Goal: Task Accomplishment & Management: Complete application form

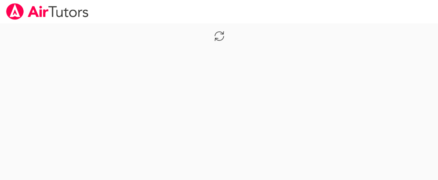
scroll to position [189, 0]
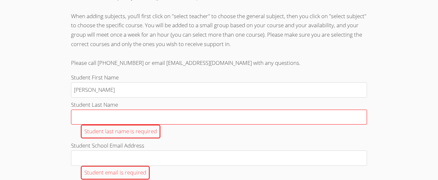
type input "Vivianna"
click at [80, 118] on input "Student Last Name Student last name is required" at bounding box center [219, 117] width 296 height 15
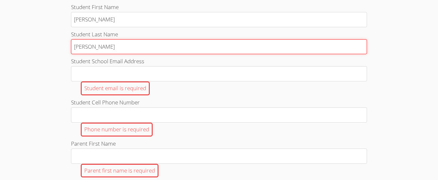
scroll to position [264, 0]
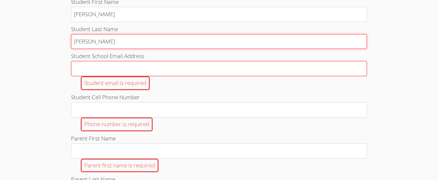
type input "Ruelas"
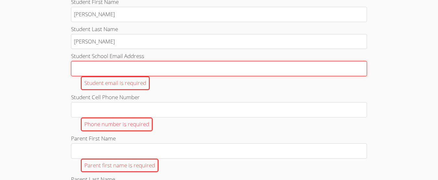
click at [92, 70] on input "Student School Email Address Student email is required" at bounding box center [219, 68] width 296 height 15
type input "[EMAIL_ADDRESS][DOMAIN_NAME]"
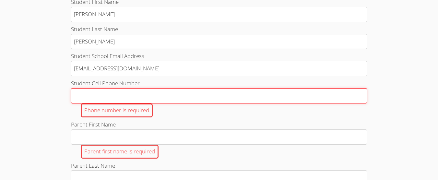
click at [101, 94] on input "Student Cell Phone Number Phone number is required" at bounding box center [219, 95] width 296 height 15
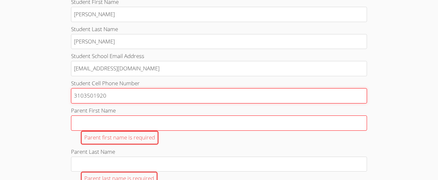
type input "3103501920"
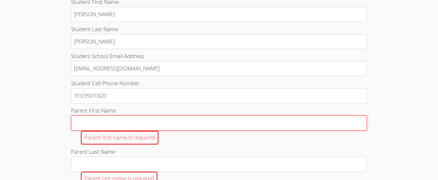
click at [84, 126] on input "Parent First Name Parent first name is required" at bounding box center [219, 122] width 296 height 15
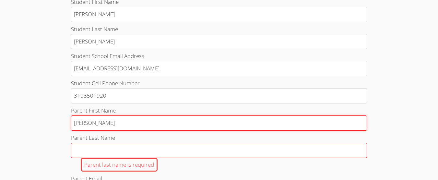
type input "Daniel"
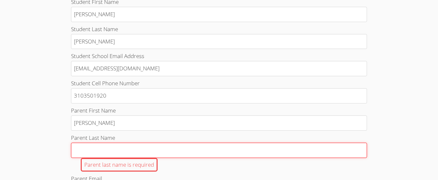
click at [97, 149] on input "Parent Last Name Parent last name is required" at bounding box center [219, 150] width 296 height 15
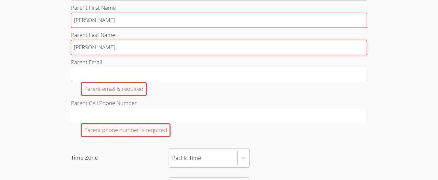
scroll to position [367, 0]
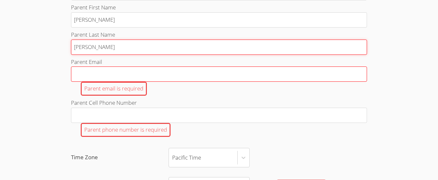
type input "Ruelas"
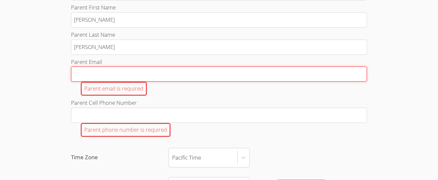
click at [85, 71] on input "Parent Email Parent email is required" at bounding box center [219, 73] width 296 height 15
click at [91, 76] on input "Parent Email Parent email is required" at bounding box center [219, 73] width 296 height 15
type input "d"
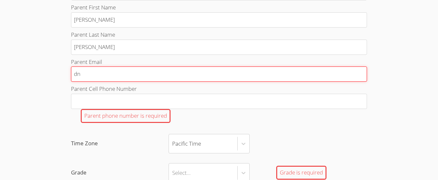
type input "dna"
type input "dn"
type input "d"
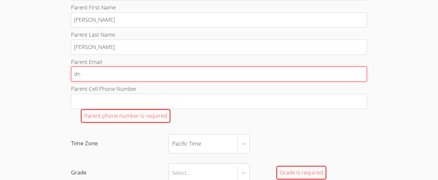
type input "d"
type input "da"
type input "dan"
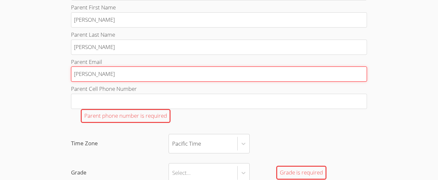
type input "dane"
type input "dan"
type input "dani"
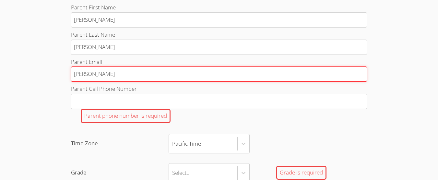
type input "dani"
type input "danie"
type input "daniel"
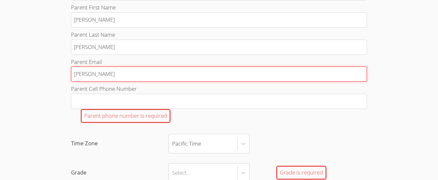
type input "daniel."
type input "daniel.r"
type input "daniel.ru"
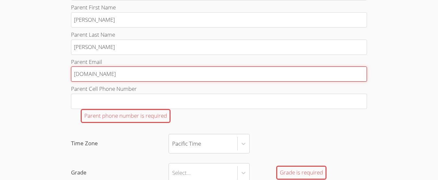
type input "daniel.ru"
type input "daniel.rue"
type input "daniel.ruel"
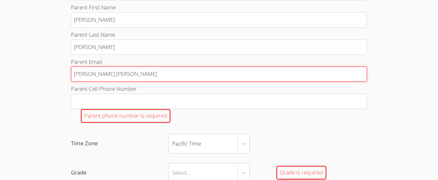
type input "daniel.ruela"
type input "daniel.ruelas"
type input "daniel.ruelas@"
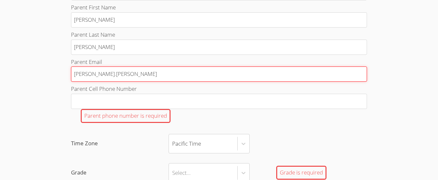
type input "daniel.ruelas@"
type input "daniel.ruelas@C"
type input "daniel.ruelas@Ca"
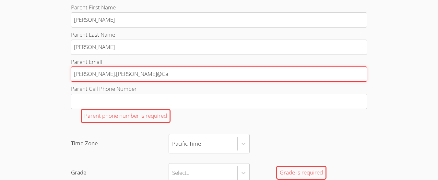
type input "daniel.ruelas@Car"
type input "daniel.ruelas@Carg"
type input "daniel.ruelas@Cargo"
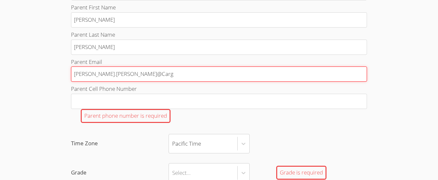
type input "daniel.ruelas@Cargo"
type input "daniel.ruelas@Cargos"
type input "daniel.ruelas@Cargosh"
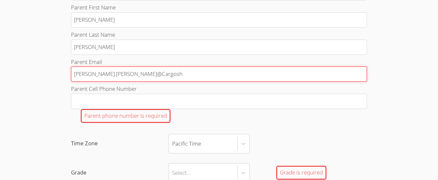
type input "daniel.ruelas@Cargoshs"
type input "daniel.ruelas@Cargoshs."
type input "daniel.ruelas@Cargoshs.c"
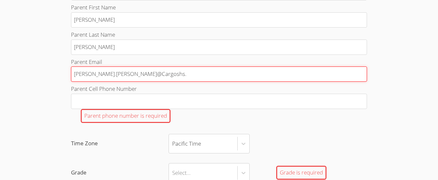
type input "daniel.ruelas@Cargoshs.c"
type input "daniel.ruelas@Cargoshs.co"
type input "daniel.ruelas@Cargoshs.com"
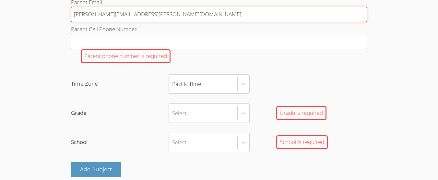
scroll to position [428, 0]
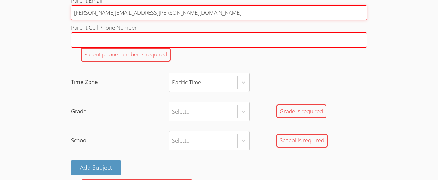
type input "daniel.ruelas@Cargoshs.com"
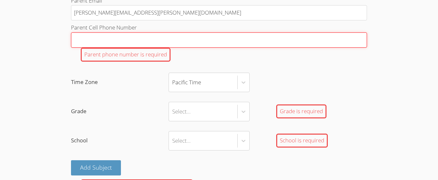
click at [111, 35] on input "Parent Cell Phone Number Parent phone number is required" at bounding box center [219, 39] width 296 height 15
type input "3"
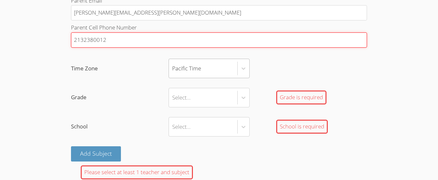
type input "2132380012"
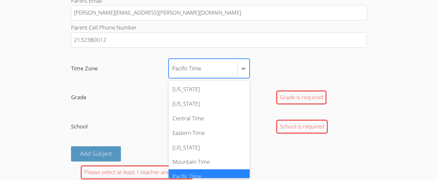
click at [226, 68] on div "Pacific Time" at bounding box center [203, 68] width 68 height 19
click at [173, 68] on input "Time Zone option Pacific Time selected, 7 of 7. 7 results available. Use Up and…" at bounding box center [172, 68] width 1 height 15
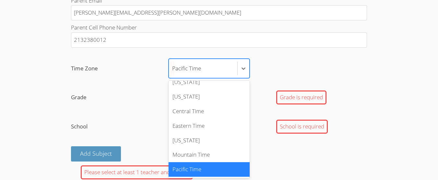
click at [212, 168] on div "Pacific Time" at bounding box center [208, 169] width 81 height 15
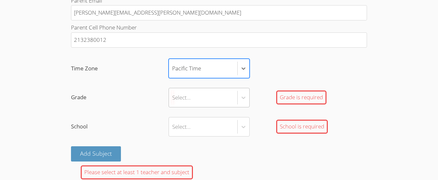
click at [188, 104] on div "Select..." at bounding box center [203, 97] width 68 height 19
click at [173, 104] on input "Grade Select... Grade is required" at bounding box center [172, 97] width 1 height 15
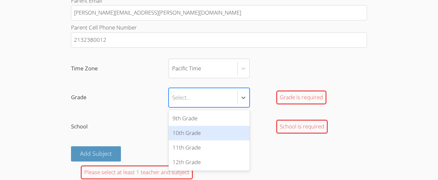
click at [183, 131] on div "10th Grade" at bounding box center [208, 133] width 81 height 15
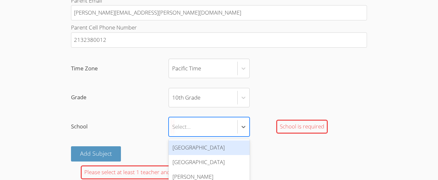
scroll to position [451, 0]
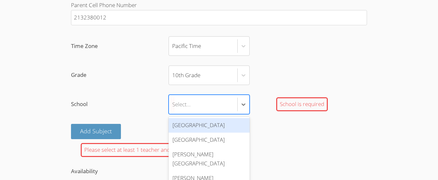
click at [191, 123] on div "[GEOGRAPHIC_DATA]" at bounding box center [208, 125] width 81 height 15
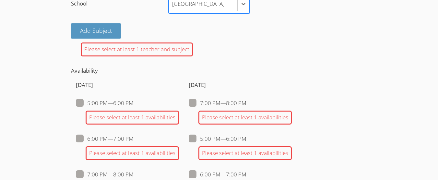
scroll to position [551, 0]
click at [109, 49] on div "Please select at least 1 teacher and subject" at bounding box center [137, 50] width 112 height 14
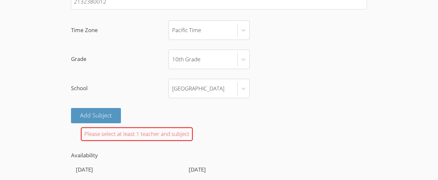
scroll to position [467, 0]
click at [116, 113] on button "Add Subject" at bounding box center [96, 115] width 50 height 15
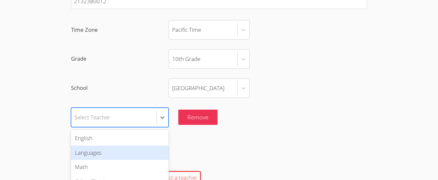
click at [120, 116] on div "option Languages focused, 2 of 6. 6 results available. Use Up and Down to choos…" at bounding box center [120, 117] width 98 height 19
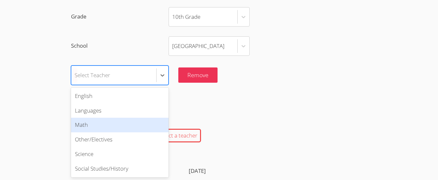
click at [106, 125] on div "Math" at bounding box center [120, 125] width 98 height 15
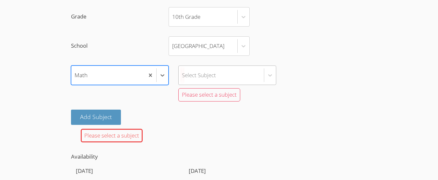
click at [202, 78] on div "option Math, selected. Select is focused ,type to refine list, press Down to op…" at bounding box center [219, 84] width 296 height 39
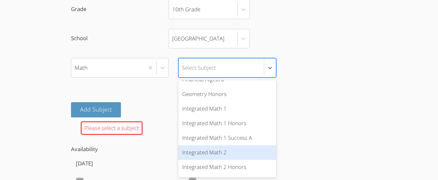
scroll to position [192, 0]
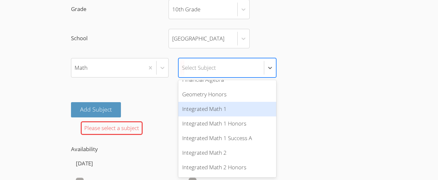
click at [261, 110] on div "Integrated Math 1" at bounding box center [227, 109] width 98 height 15
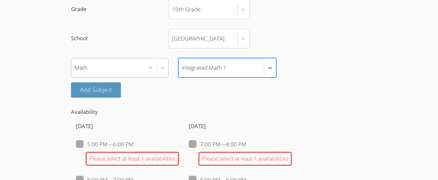
click at [101, 70] on div "Math" at bounding box center [107, 67] width 73 height 19
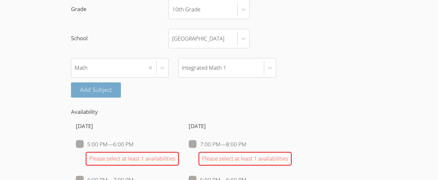
click at [100, 90] on button "Add Subject" at bounding box center [96, 89] width 50 height 15
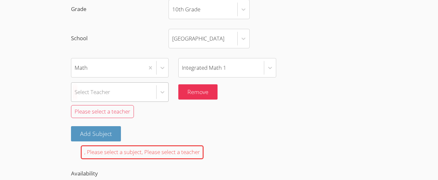
click at [121, 93] on div "Select Teacher" at bounding box center [120, 91] width 98 height 19
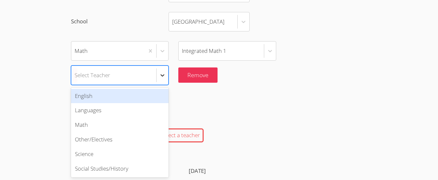
click at [160, 74] on icon at bounding box center [162, 75] width 6 height 6
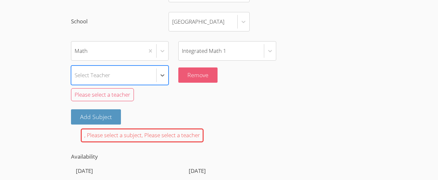
click at [183, 74] on button "Remove" at bounding box center [197, 74] width 39 height 15
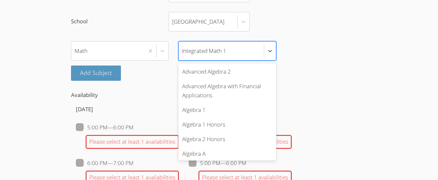
click at [211, 42] on div "Integrated Math 1" at bounding box center [221, 50] width 85 height 19
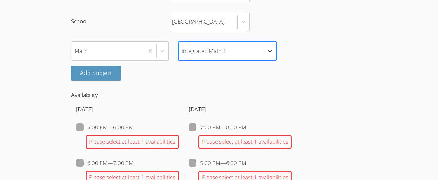
click at [273, 51] on div at bounding box center [270, 51] width 12 height 12
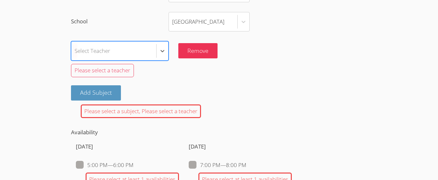
click at [147, 52] on div "Select Teacher" at bounding box center [113, 50] width 85 height 19
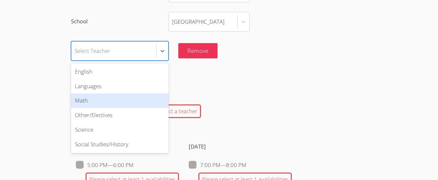
click at [126, 96] on div "Math" at bounding box center [120, 100] width 98 height 15
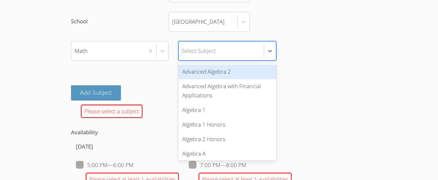
click at [189, 48] on div "Select Subject" at bounding box center [199, 50] width 34 height 9
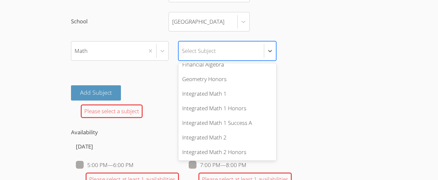
scroll to position [198, 0]
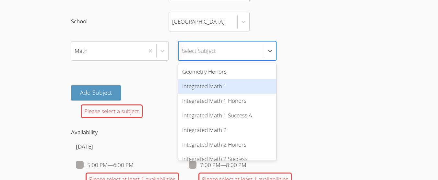
click at [194, 88] on div "Integrated Math 1" at bounding box center [227, 86] width 98 height 15
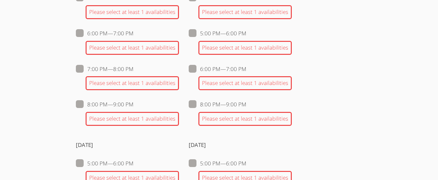
scroll to position [662, 0]
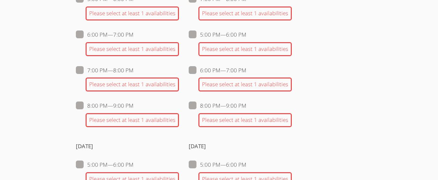
click at [133, 35] on span at bounding box center [133, 34] width 0 height 7
click at [133, 35] on input "6:00 PM — 7:00 PM" at bounding box center [136, 33] width 6 height 6
checkbox input "true"
checkbox input "false"
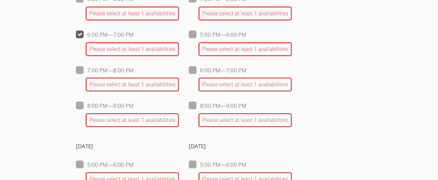
checkbox input "false"
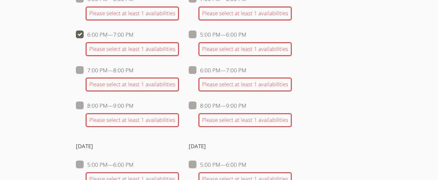
checkbox input "false"
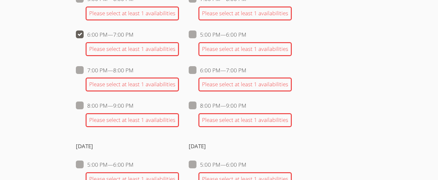
checkbox input "false"
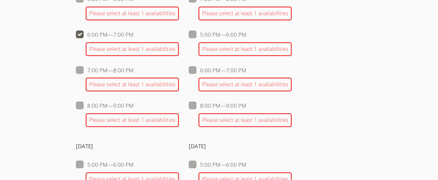
checkbox input "false"
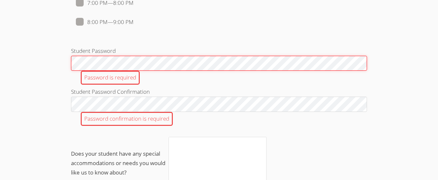
scroll to position [796, 0]
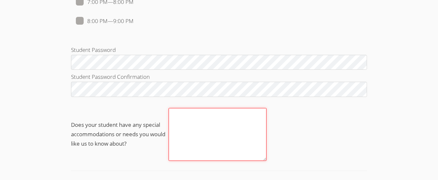
click at [183, 121] on textarea "Does your student have any special accommodations or needs you would like us to…" at bounding box center [217, 134] width 98 height 53
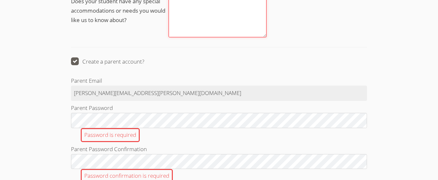
scroll to position [921, 0]
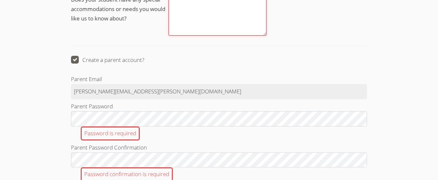
type textarea "No"
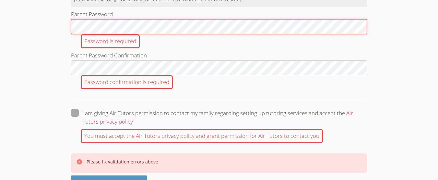
scroll to position [1034, 0]
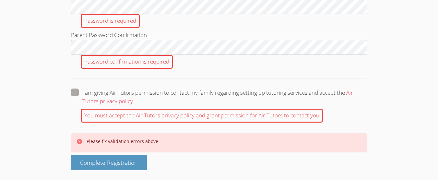
click at [133, 97] on span at bounding box center [133, 100] width 0 height 7
click at [133, 93] on input "I am giving Air Tutors permission to contact my family regarding setting up tut…" at bounding box center [136, 91] width 6 height 6
checkbox input "true"
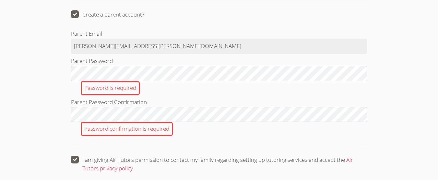
scroll to position [967, 0]
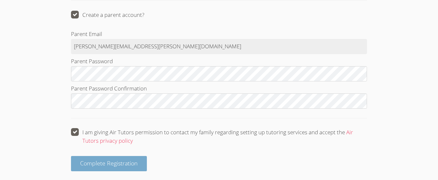
click at [102, 165] on span "Complete Registration" at bounding box center [109, 163] width 58 height 8
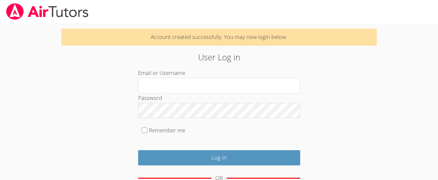
click at [256, 41] on p "Account created successfully. You may now login below." at bounding box center [218, 37] width 315 height 17
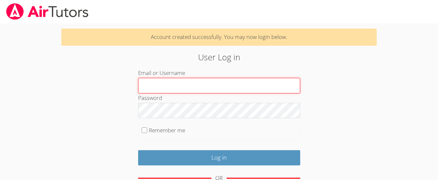
click at [199, 88] on input "Email or Username" at bounding box center [219, 86] width 162 height 16
type input "[EMAIL_ADDRESS][DOMAIN_NAME]"
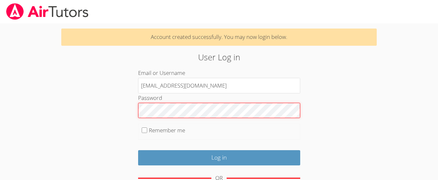
click at [138, 150] on input "Log in" at bounding box center [219, 157] width 162 height 15
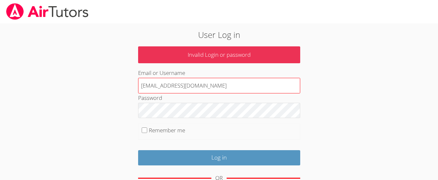
click at [210, 88] on input "[EMAIL_ADDRESS][DOMAIN_NAME]" at bounding box center [219, 86] width 162 height 16
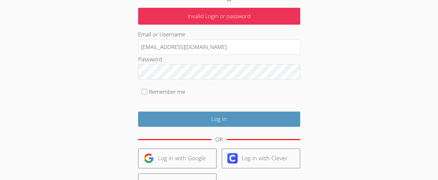
scroll to position [40, 0]
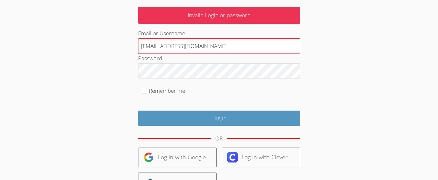
click at [205, 47] on input "[EMAIL_ADDRESS][DOMAIN_NAME]" at bounding box center [219, 46] width 162 height 16
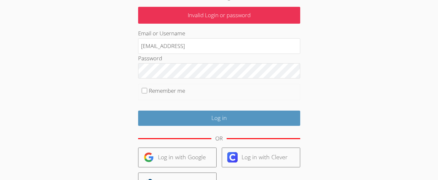
type input "[EMAIL_ADDRESS][DOMAIN_NAME]"
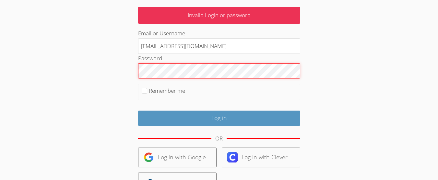
click at [138, 110] on input "Log in" at bounding box center [219, 117] width 162 height 15
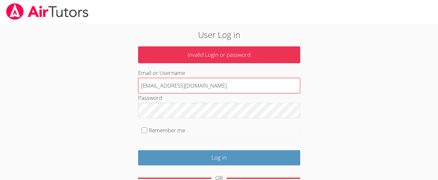
click at [205, 86] on input "[EMAIL_ADDRESS][DOMAIN_NAME]" at bounding box center [219, 86] width 162 height 16
type input "v"
type input "[EMAIL_ADDRESS][DOMAIN_NAME]"
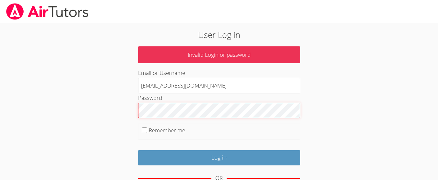
click at [138, 150] on input "Log in" at bounding box center [219, 157] width 162 height 15
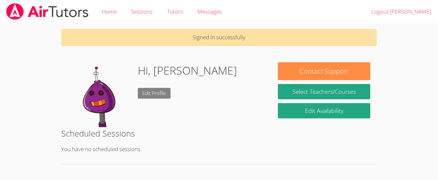
click at [162, 90] on link "Edit Profile" at bounding box center [154, 93] width 33 height 11
